Goal: Navigation & Orientation: Find specific page/section

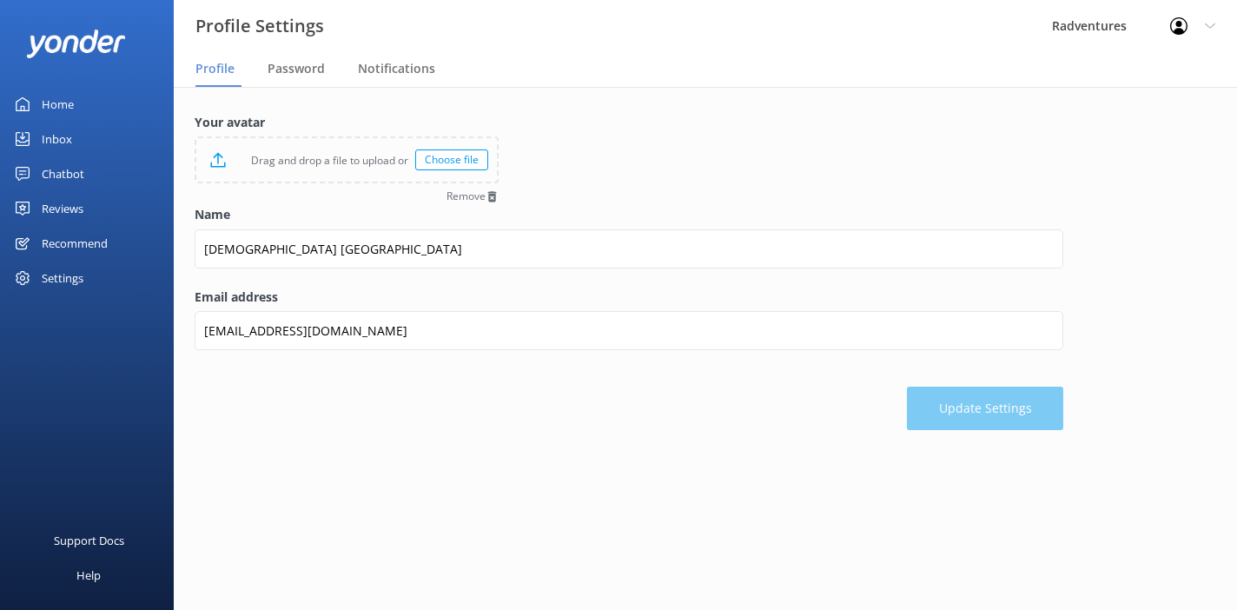
click at [66, 111] on div "Home" at bounding box center [58, 104] width 32 height 35
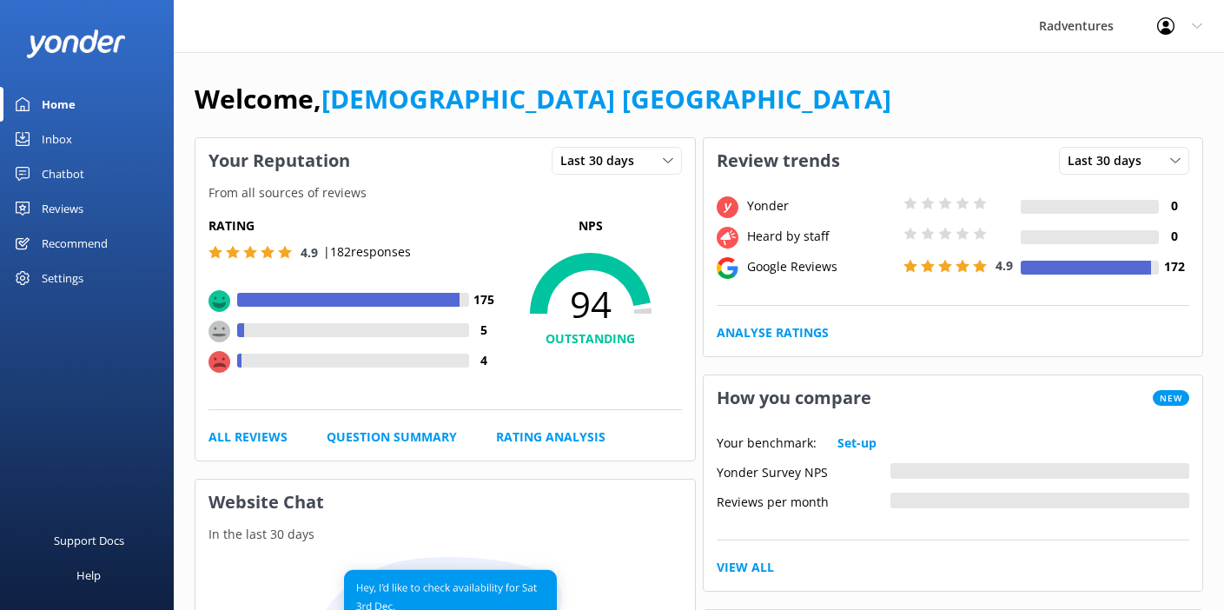
click at [60, 141] on div "Inbox" at bounding box center [57, 139] width 30 height 35
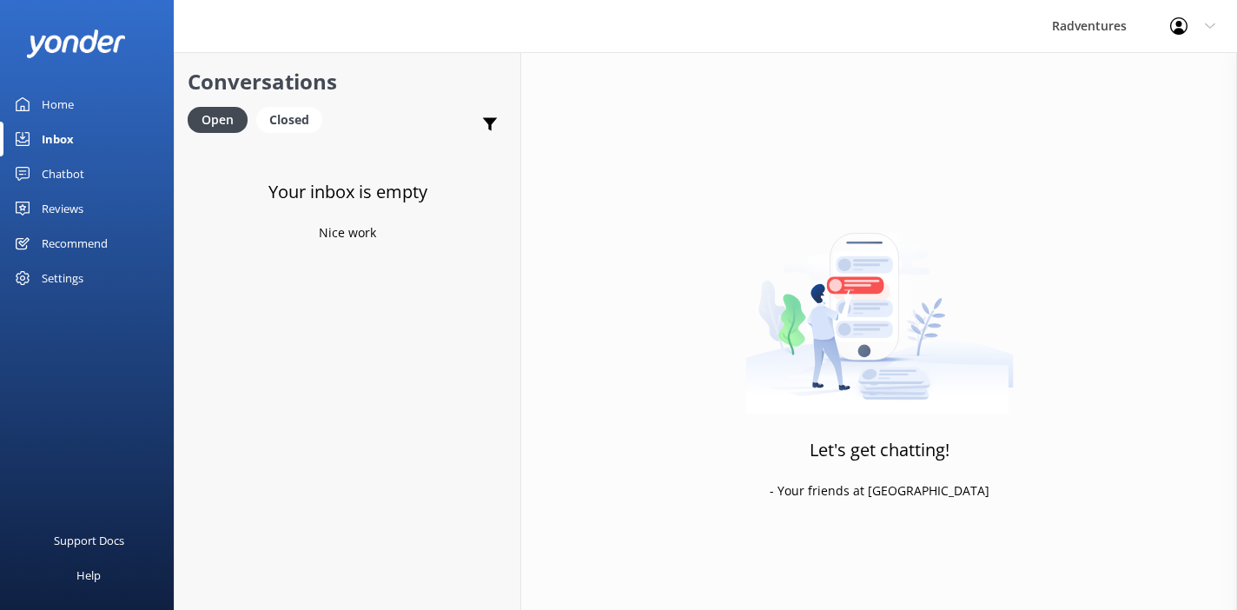
click at [54, 214] on div "Reviews" at bounding box center [63, 208] width 42 height 35
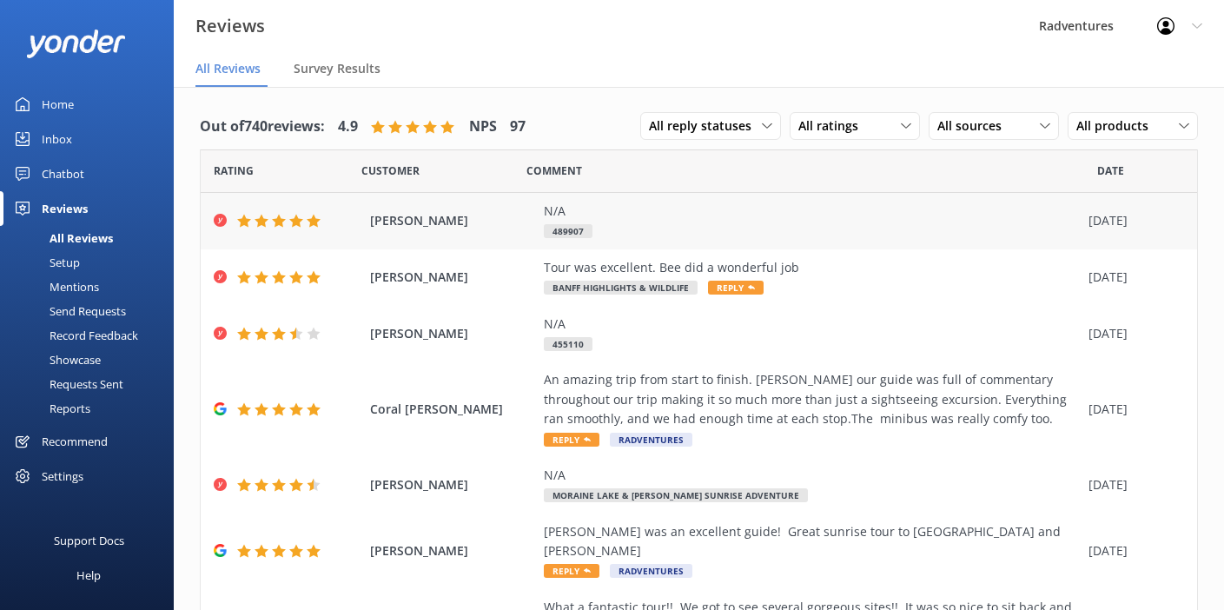
click at [680, 215] on div "N/A" at bounding box center [812, 211] width 536 height 19
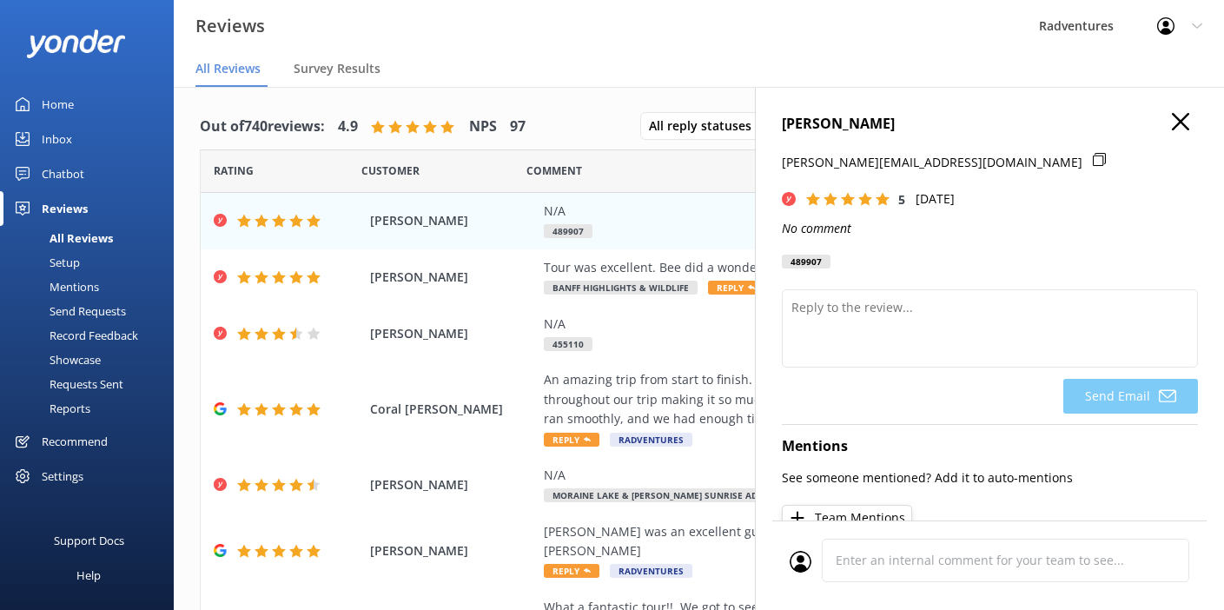
click at [1172, 126] on icon "button" at bounding box center [1180, 121] width 17 height 17
